Goal: Task Accomplishment & Management: Complete application form

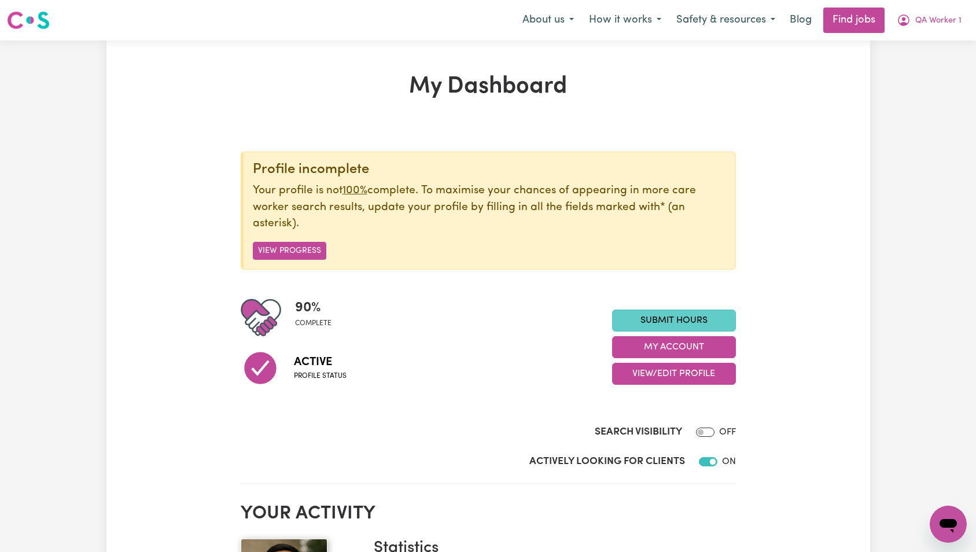
click at [683, 313] on link "Submit Hours" at bounding box center [674, 321] width 124 height 22
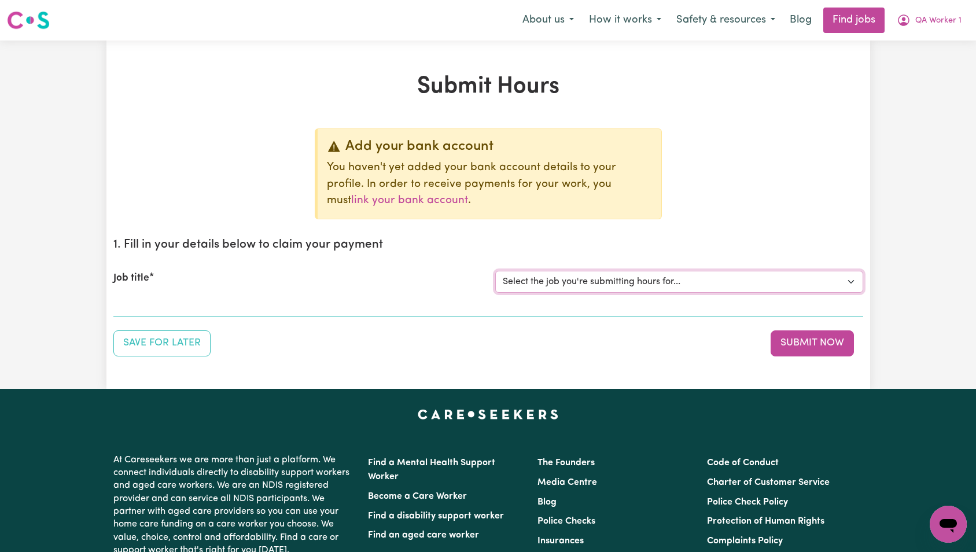
click at [631, 279] on select "Select the job you're submitting hours for... [QA Client 1 Test] QA Aged Care J…" at bounding box center [679, 282] width 368 height 22
select select "15199"
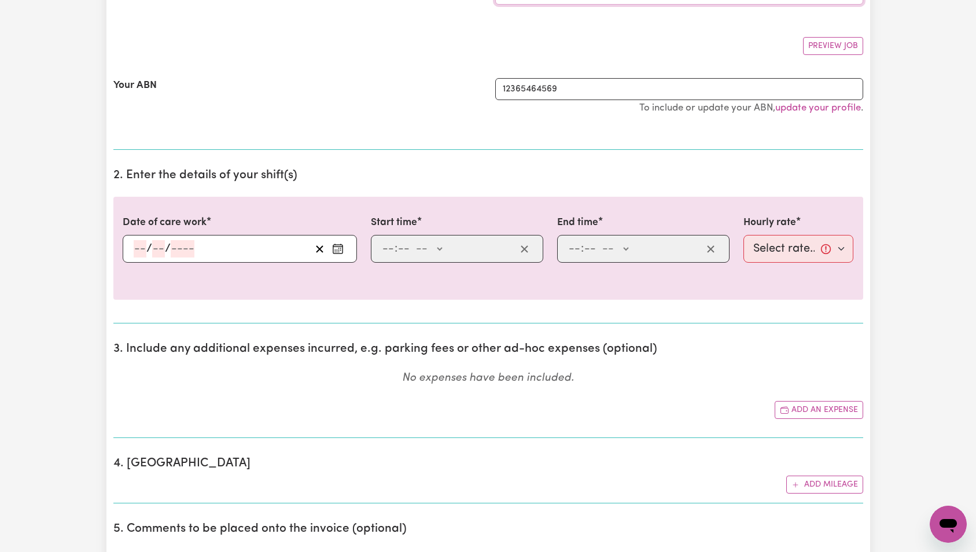
scroll to position [236, 0]
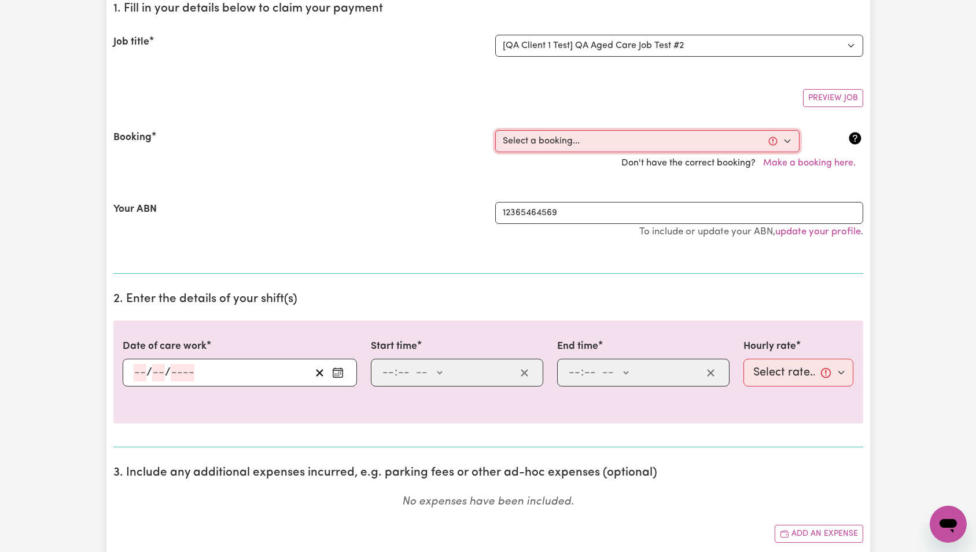
click at [652, 141] on select "Select a booking... [DATE] 7:00am to 7:15am (ONE-OFF) [DATE] 7:00am to 7:20am (…" at bounding box center [647, 141] width 304 height 22
select select "369168"
type input "[DATE]"
type input "7"
type input "10"
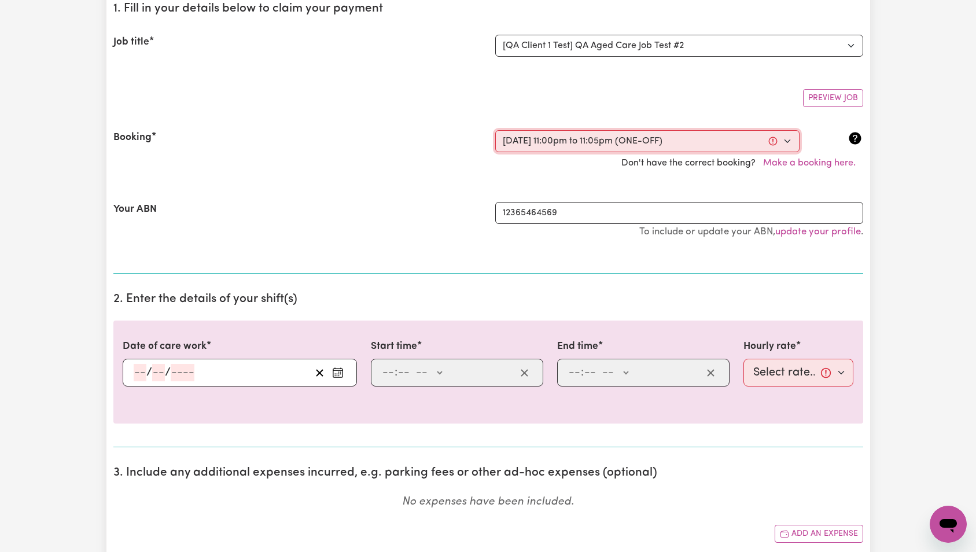
type input "2025"
type input "23:00"
type input "11"
type input "0"
select select "pm"
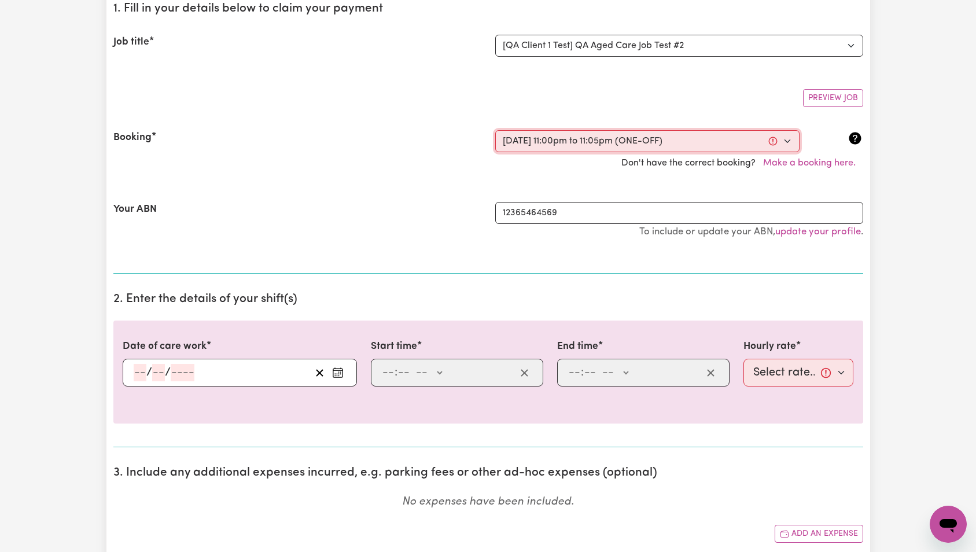
type input "23:05"
type input "11"
type input "5"
select select "pm"
select select "22-Weekday"
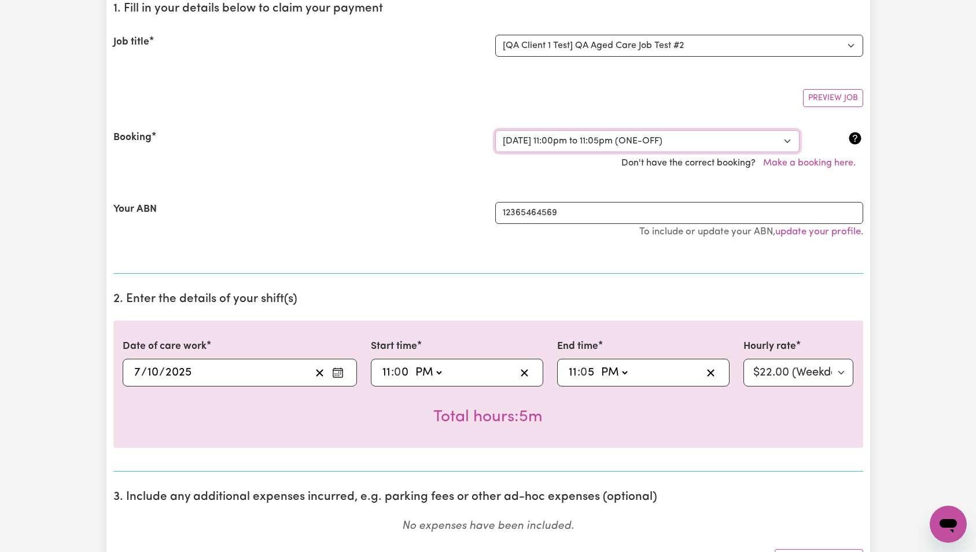
scroll to position [289, 0]
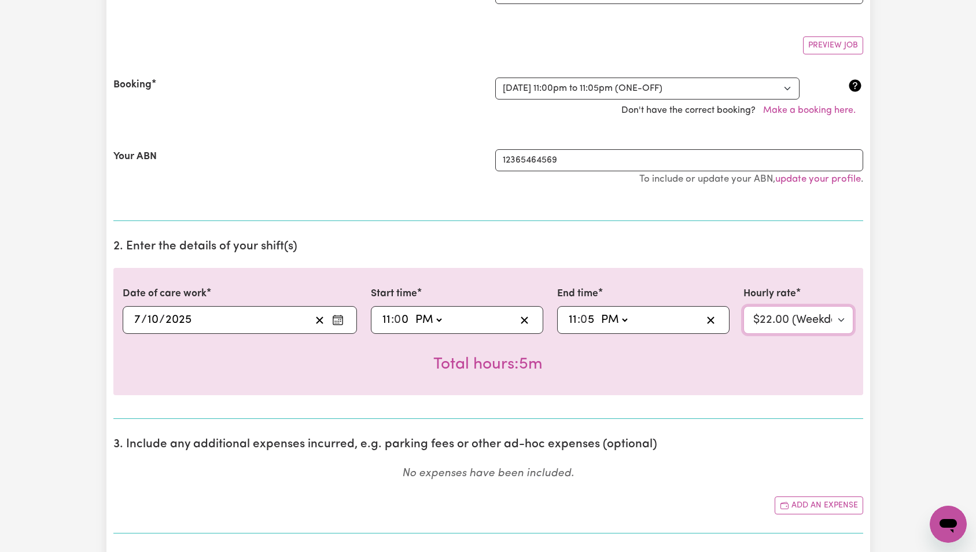
click at [810, 329] on select "Select rate... $22.00 (Weekday)" at bounding box center [799, 320] width 111 height 28
click at [789, 315] on select "Select rate... $22.00 (Weekday)" at bounding box center [799, 320] width 111 height 28
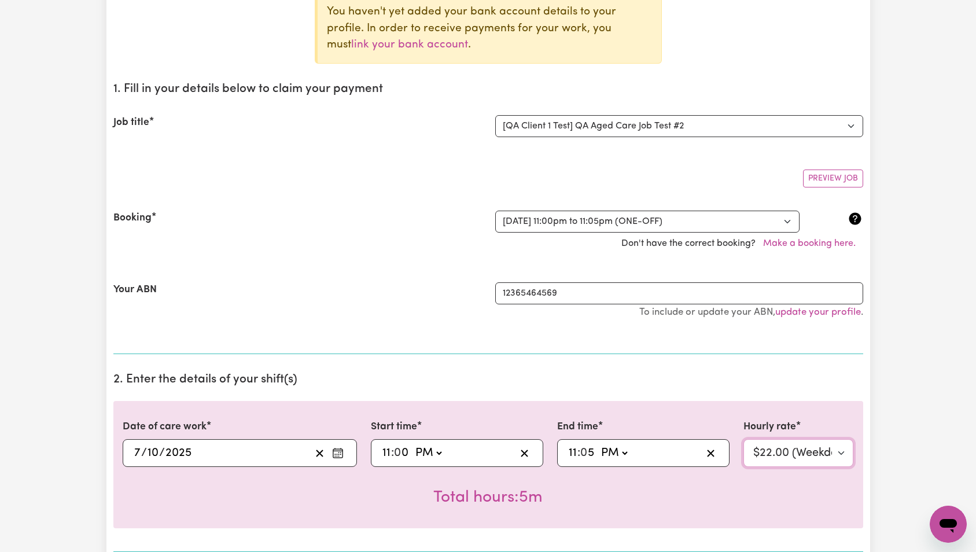
scroll to position [0, 0]
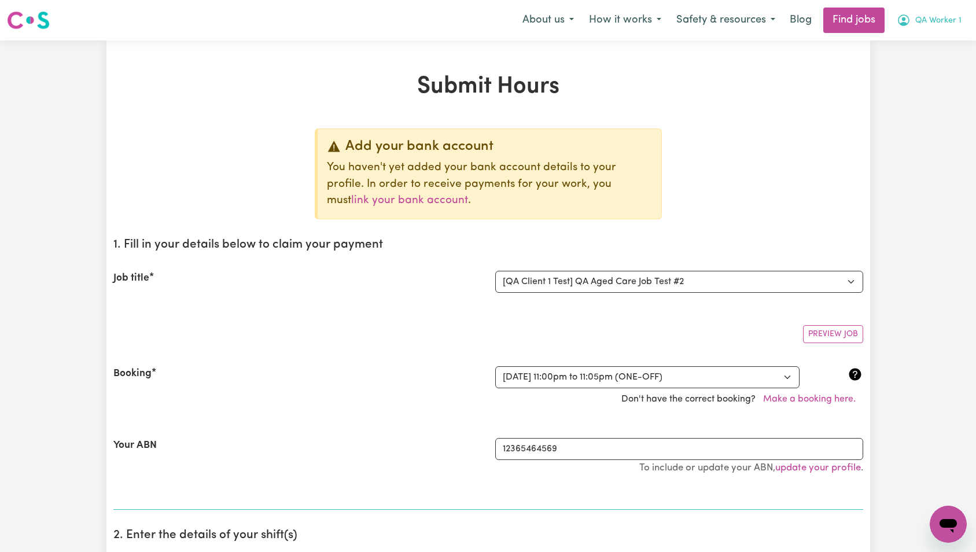
click at [957, 18] on button "QA Worker 1" at bounding box center [929, 20] width 80 height 24
click at [948, 67] on link "My Dashboard" at bounding box center [922, 67] width 91 height 22
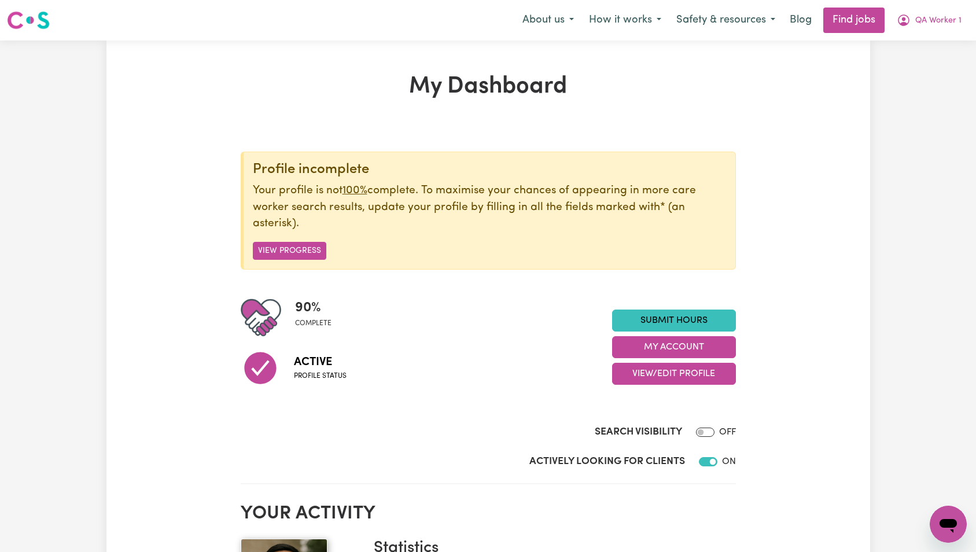
click at [938, 23] on span "QA Worker 1" at bounding box center [938, 20] width 46 height 13
click at [728, 322] on link "Submit Hours" at bounding box center [674, 321] width 124 height 22
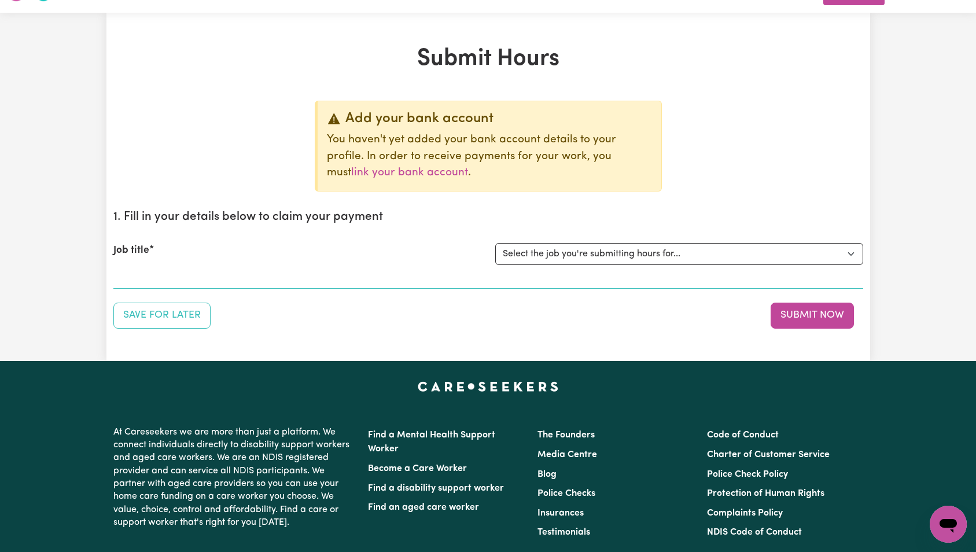
scroll to position [76, 0]
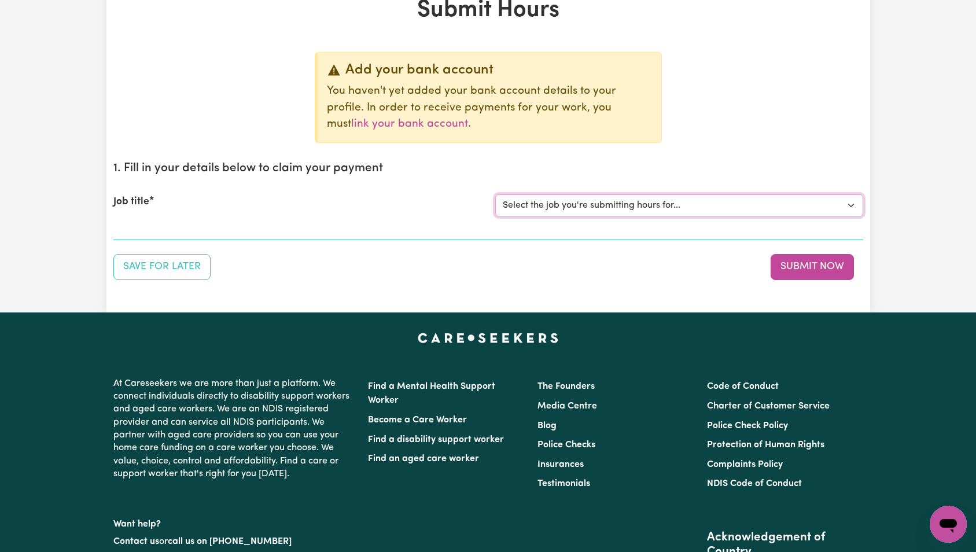
click at [739, 207] on select "Select the job you're submitting hours for... [QA Client 1 Test] QA Aged Care J…" at bounding box center [679, 205] width 368 height 22
select select "15199"
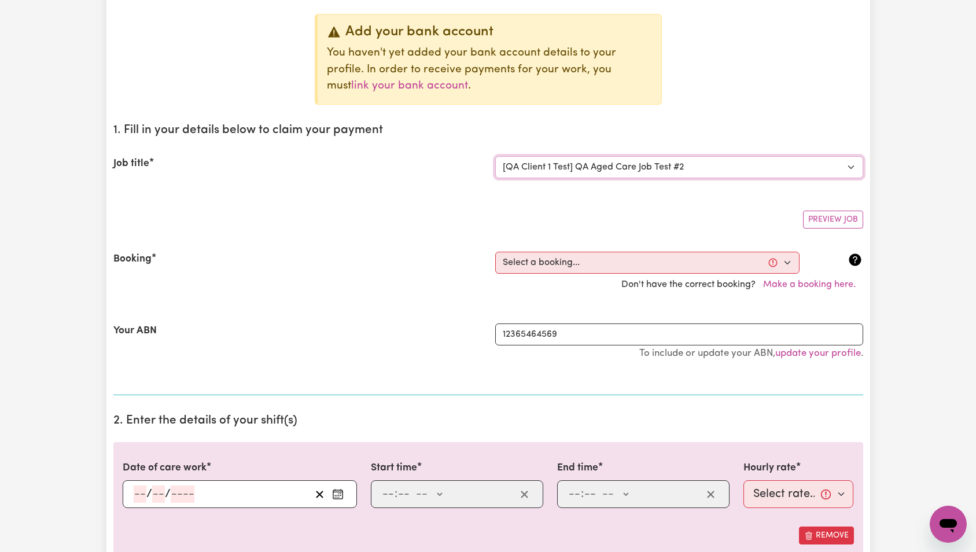
scroll to position [230, 0]
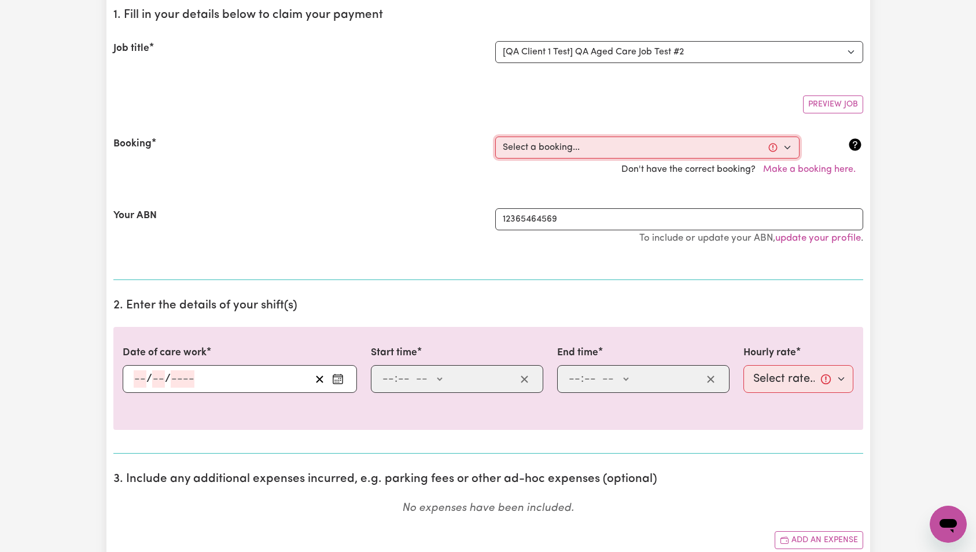
click at [525, 146] on select "Select a booking... Tue, October 7, 2025 - 7:00am to 7:15am (ONE-OFF) Wed, Octo…" at bounding box center [647, 148] width 304 height 22
select select "369167"
type input "2025-10-07"
type input "7"
type input "10"
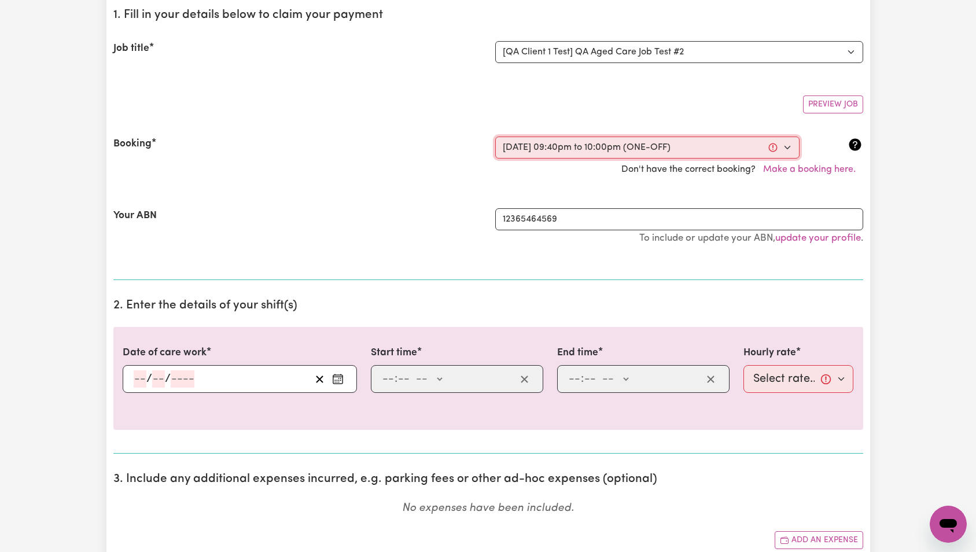
type input "2025"
type input "21:40"
type input "9"
type input "40"
select select "pm"
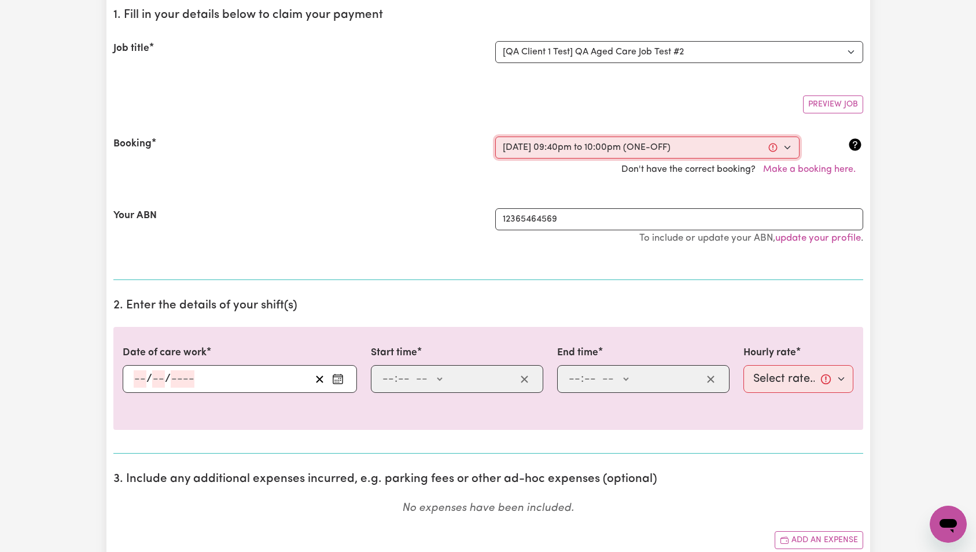
type input "22:00"
type input "10"
type input "0"
select select "pm"
select select "22-Weekday"
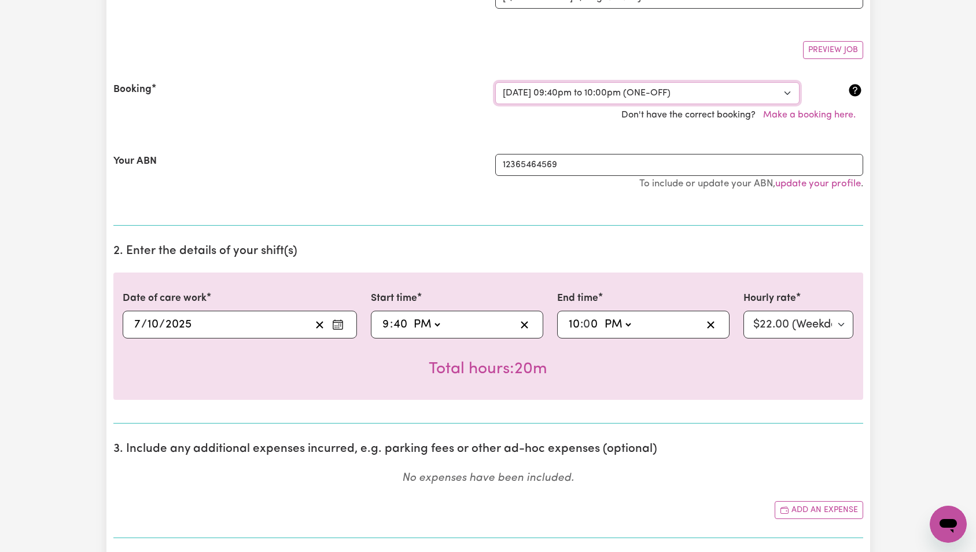
scroll to position [336, 0]
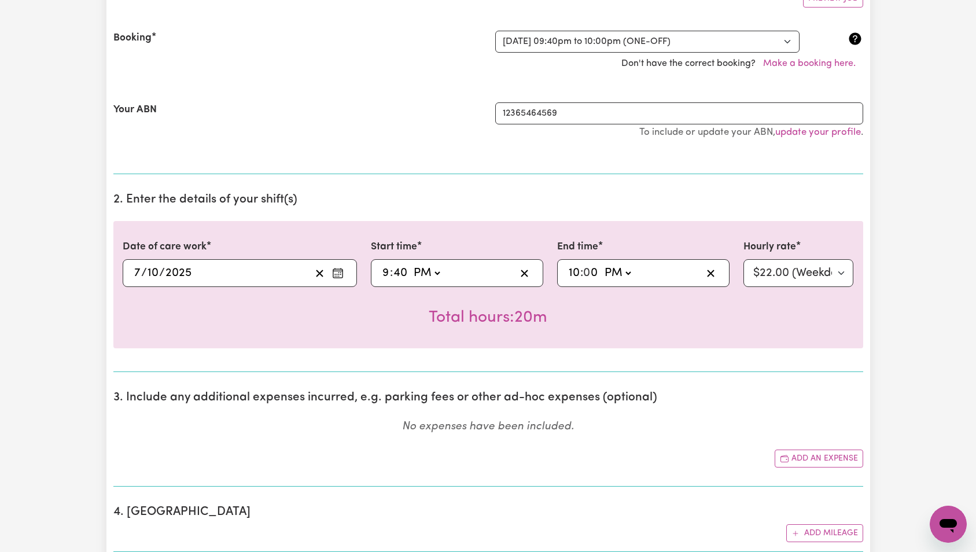
click at [179, 197] on h2 "2. Enter the details of your shift(s)" at bounding box center [488, 200] width 750 height 14
click at [774, 275] on select "Select rate... $22.00 (Weekday)" at bounding box center [799, 273] width 111 height 28
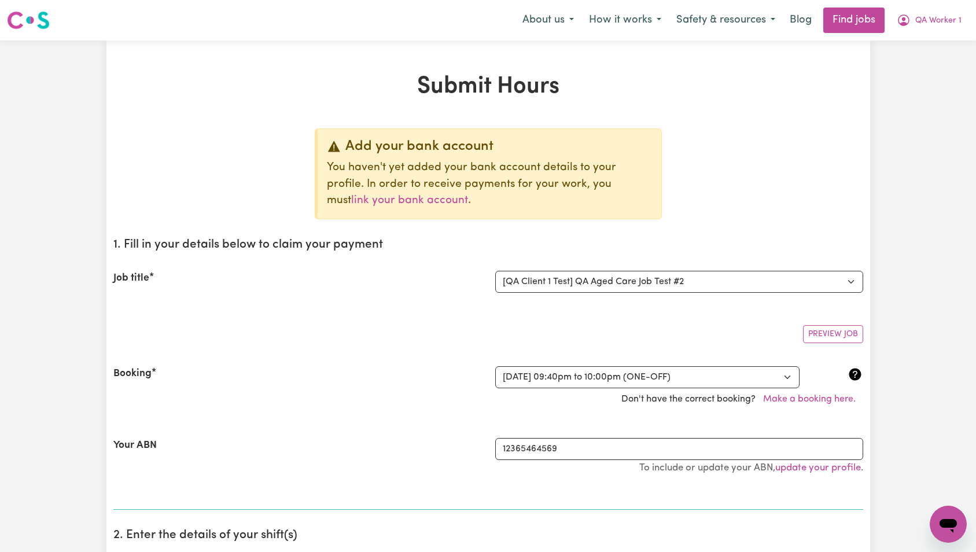
click at [961, 2] on nav "Menu About us How it works Safety & resources Blog Find jobs QA Worker 1" at bounding box center [488, 20] width 976 height 41
click at [954, 13] on button "QA Worker 1" at bounding box center [929, 20] width 80 height 24
click at [950, 69] on link "My Dashboard" at bounding box center [922, 67] width 91 height 22
drag, startPoint x: 685, startPoint y: 63, endPoint x: 678, endPoint y: 68, distance: 8.7
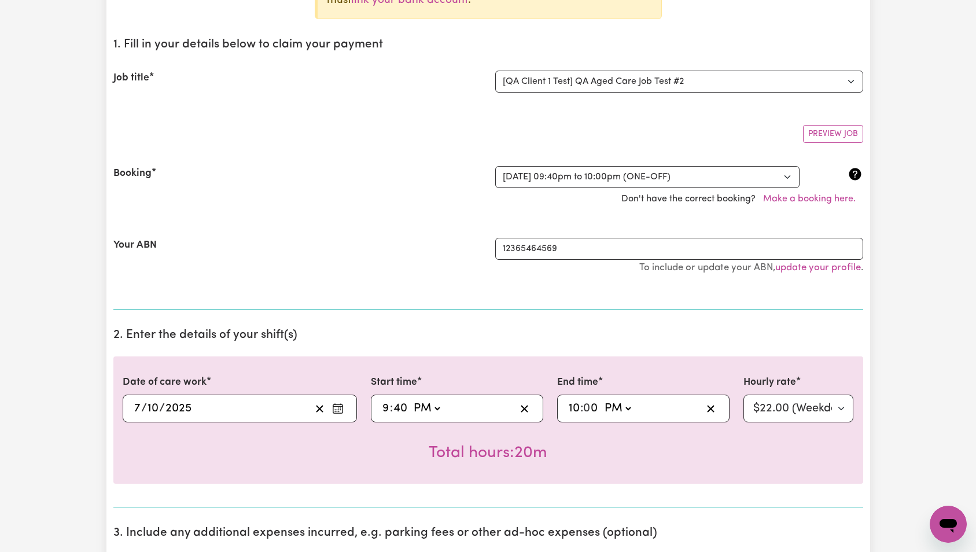
scroll to position [215, 0]
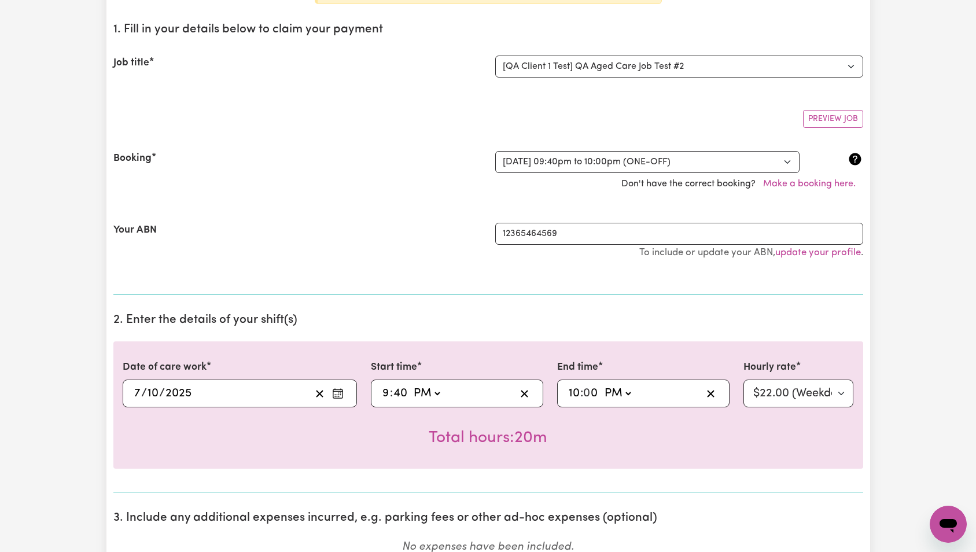
click at [386, 390] on input "9" at bounding box center [386, 393] width 8 height 17
type input "20:40"
type input "8"
click at [384, 396] on input "8" at bounding box center [386, 393] width 8 height 17
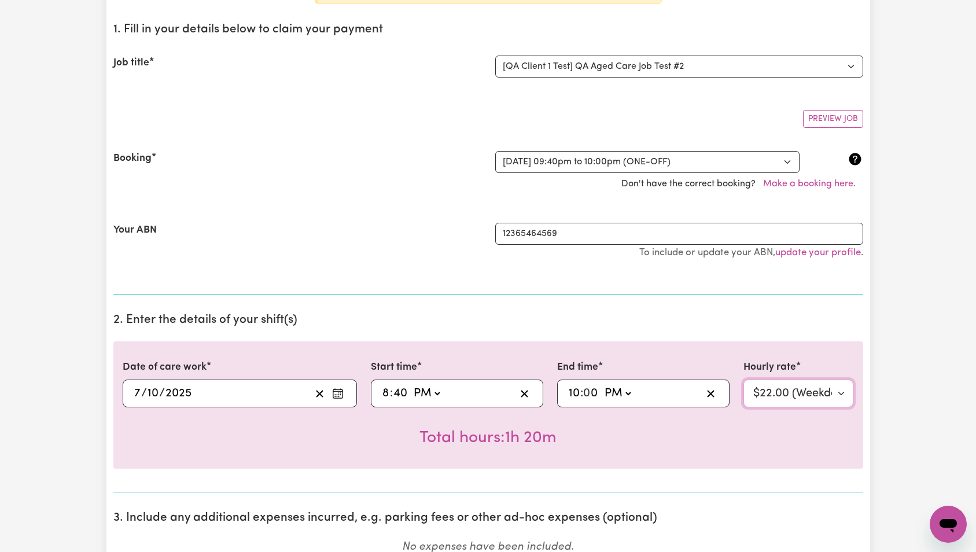
click at [794, 392] on select "Select rate... $22.00 (Weekday)" at bounding box center [799, 394] width 111 height 28
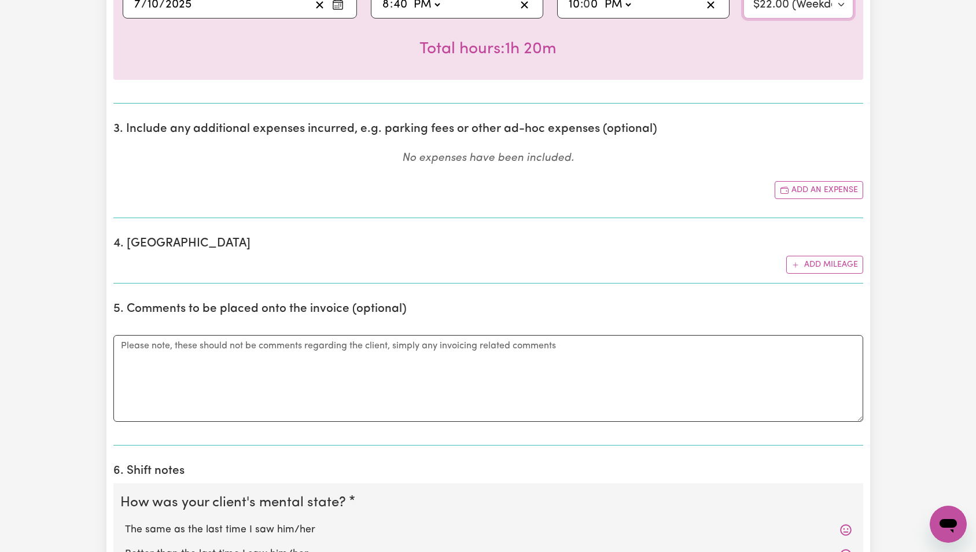
scroll to position [344, 0]
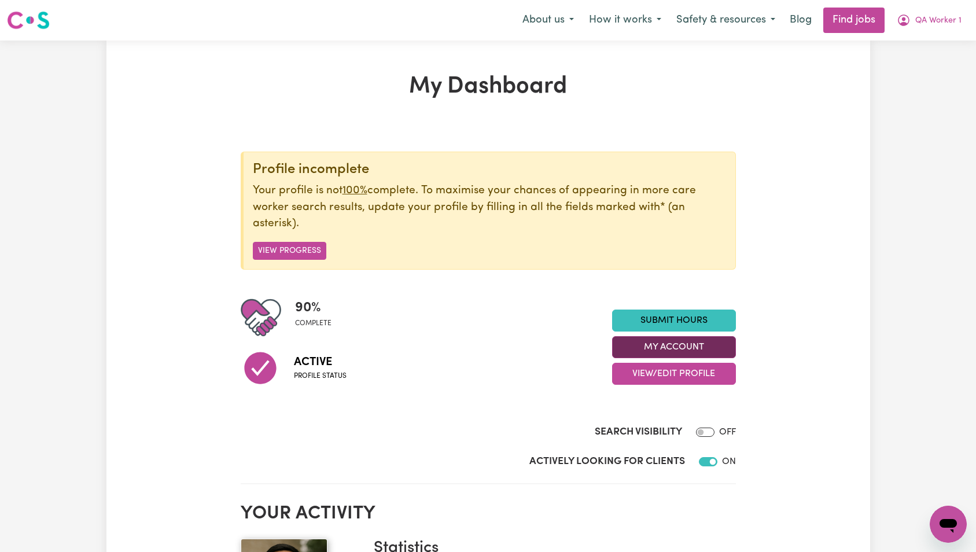
click at [677, 341] on button "My Account" at bounding box center [674, 347] width 124 height 22
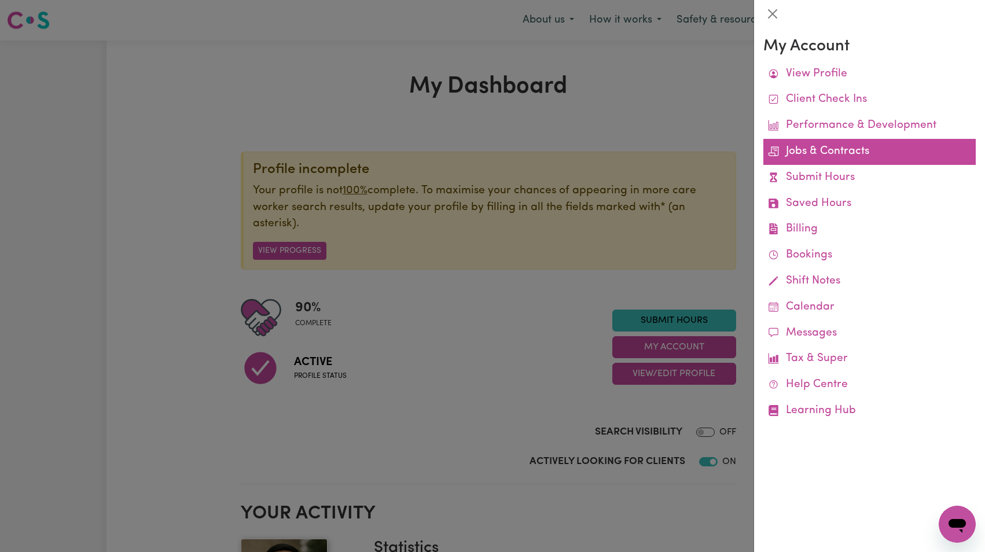
click at [814, 158] on link "Jobs & Contracts" at bounding box center [869, 152] width 212 height 26
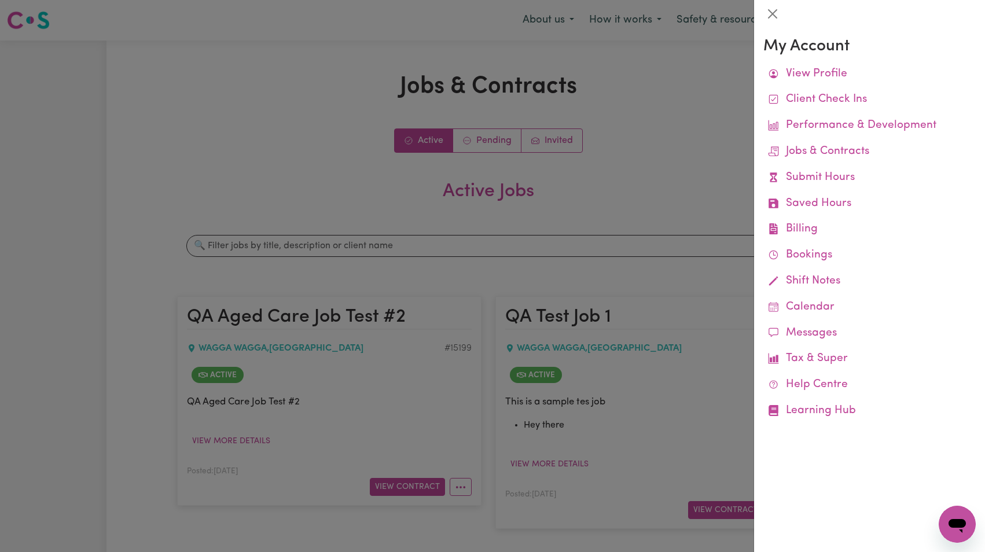
click at [512, 174] on div at bounding box center [492, 276] width 985 height 552
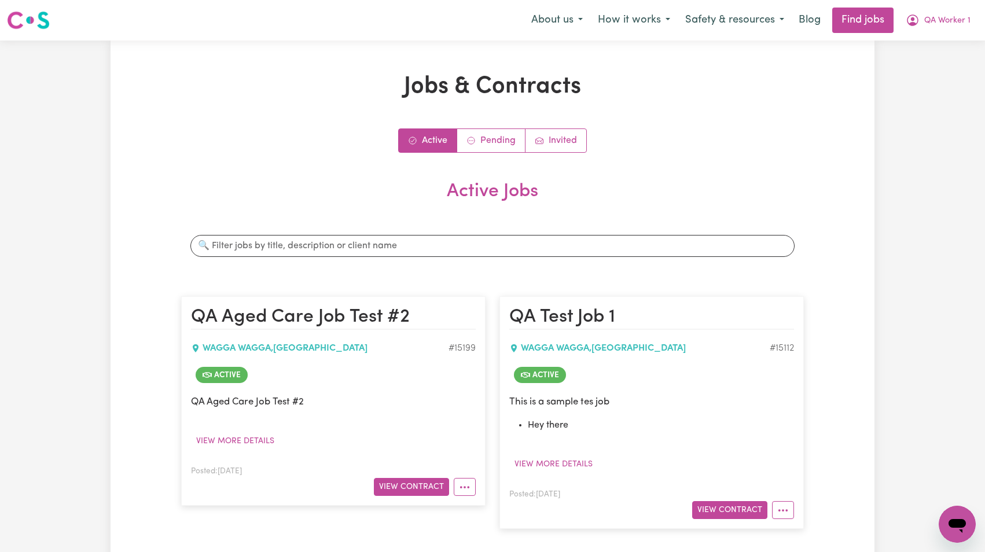
scroll to position [134, 0]
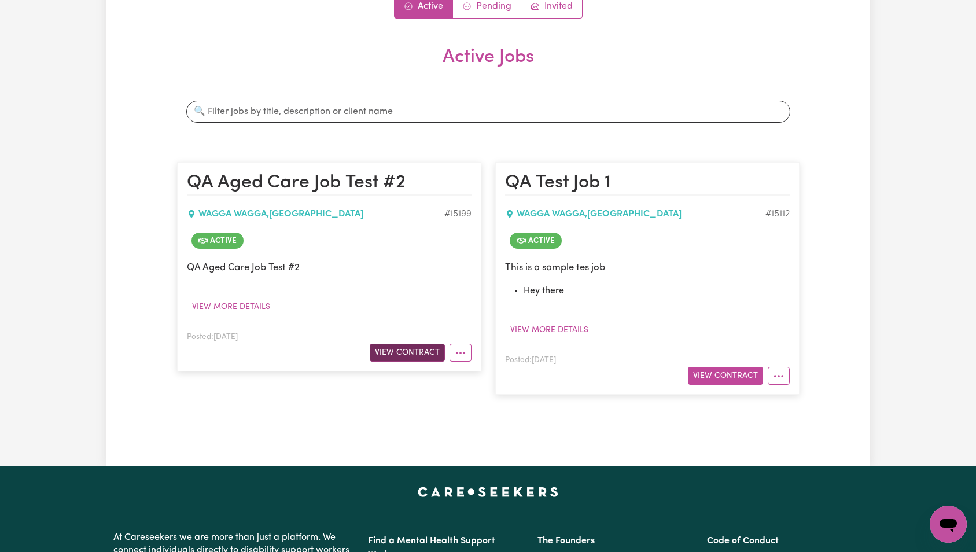
click at [414, 348] on button "View Contract" at bounding box center [407, 353] width 75 height 18
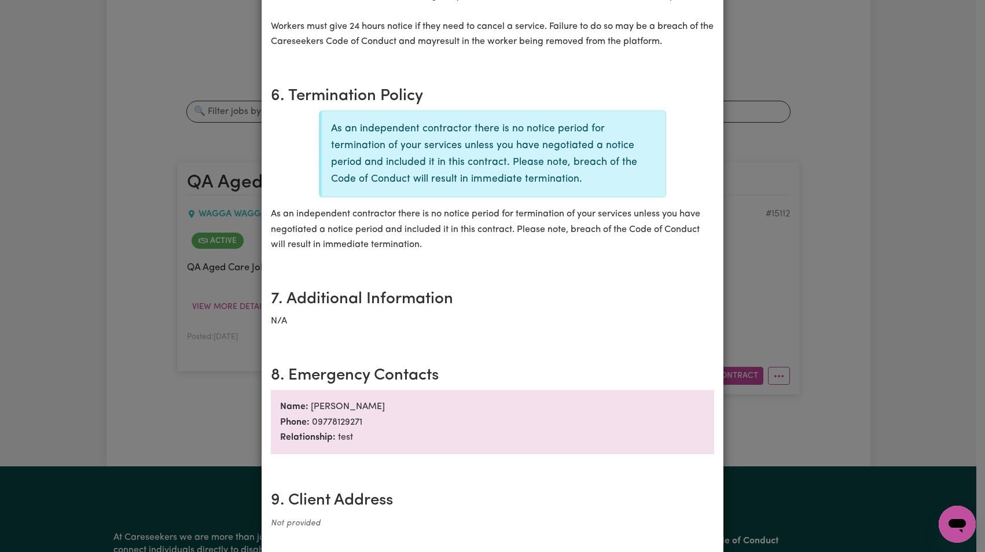
scroll to position [304, 0]
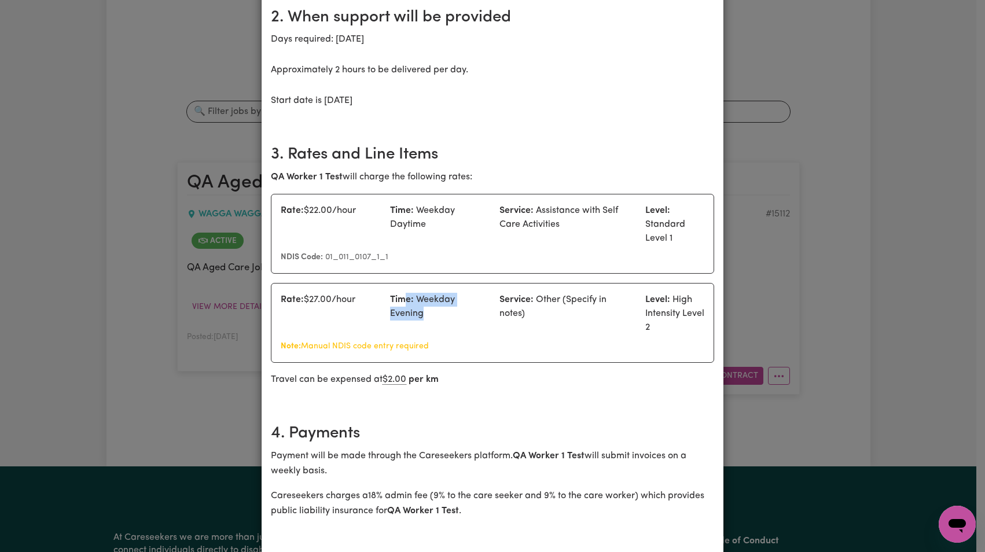
drag, startPoint x: 403, startPoint y: 299, endPoint x: 461, endPoint y: 319, distance: 61.1
click at [463, 319] on div "Time: Weekday Evening" at bounding box center [437, 314] width 109 height 42
click at [443, 317] on div "Time: Weekday Evening" at bounding box center [437, 314] width 109 height 42
drag, startPoint x: 422, startPoint y: 296, endPoint x: 451, endPoint y: 319, distance: 36.6
click at [451, 319] on div "Time: Weekday Evening" at bounding box center [437, 314] width 109 height 42
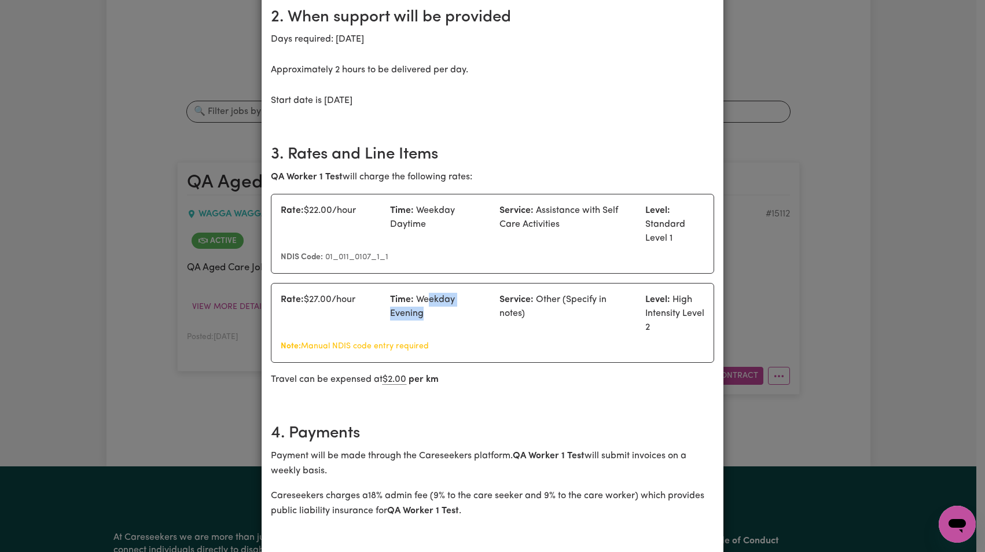
click at [451, 319] on div "Time: Weekday Evening" at bounding box center [437, 314] width 109 height 42
drag, startPoint x: 306, startPoint y: 300, endPoint x: 328, endPoint y: 300, distance: 22.0
click at [328, 300] on div "Rate: $ 27.00 /hour" at bounding box center [328, 314] width 109 height 42
click at [360, 298] on div "Rate: $ 27.00 /hour" at bounding box center [328, 314] width 109 height 42
drag, startPoint x: 411, startPoint y: 219, endPoint x: 417, endPoint y: 178, distance: 41.6
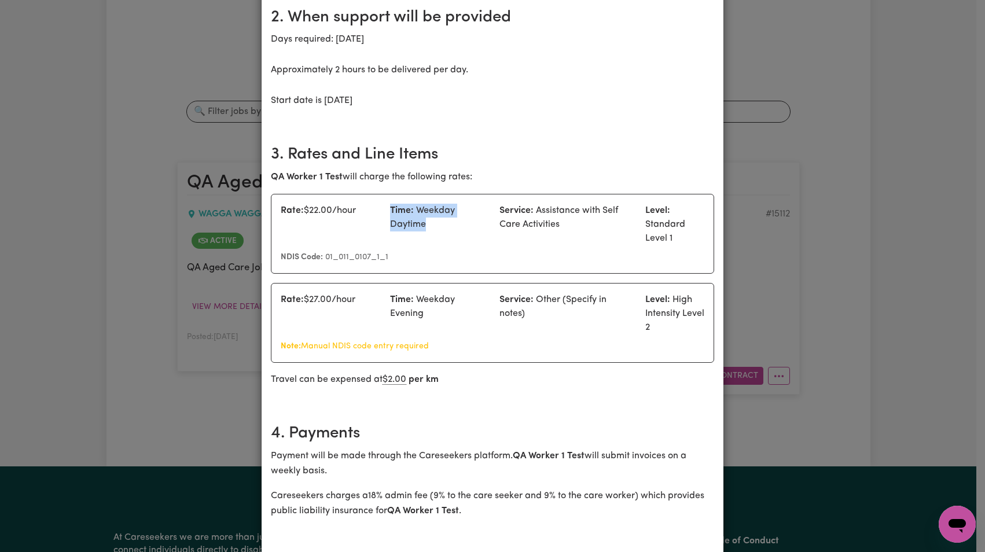
click at [476, 227] on div "Time: Weekday Daytime" at bounding box center [437, 225] width 109 height 42
